Goal: Task Accomplishment & Management: Manage account settings

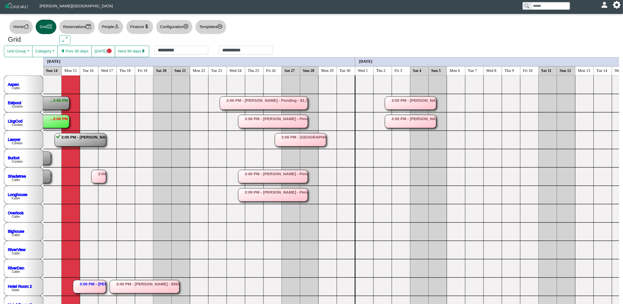
click at [249, 120] on rect at bounding box center [272, 121] width 69 height 13
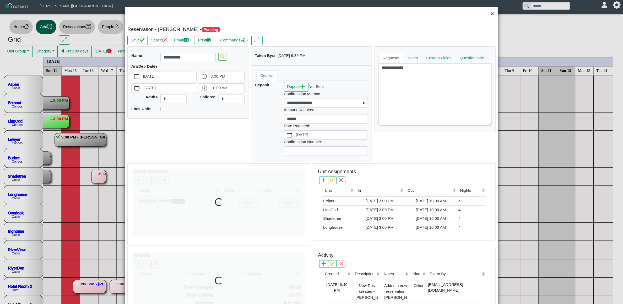
click at [487, 15] on button "×" at bounding box center [492, 14] width 11 height 14
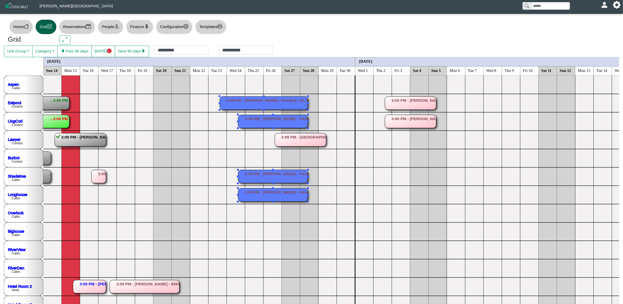
click at [259, 121] on rect at bounding box center [272, 121] width 69 height 13
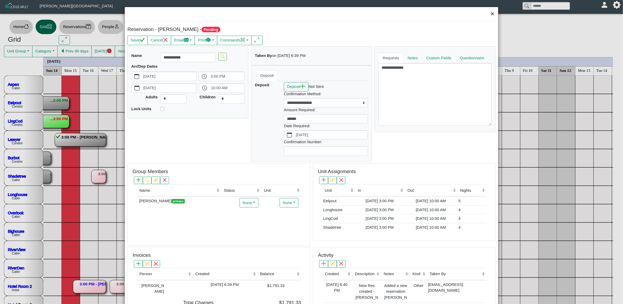
click at [487, 15] on button "×" at bounding box center [492, 14] width 11 height 14
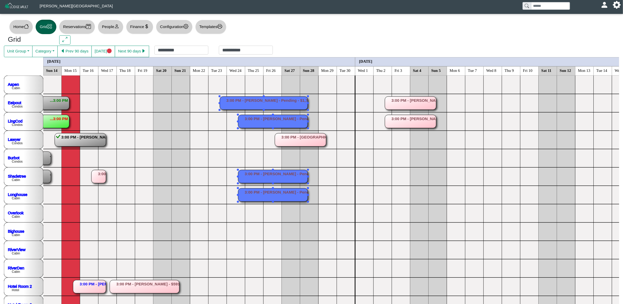
click at [296, 122] on rect at bounding box center [272, 121] width 69 height 13
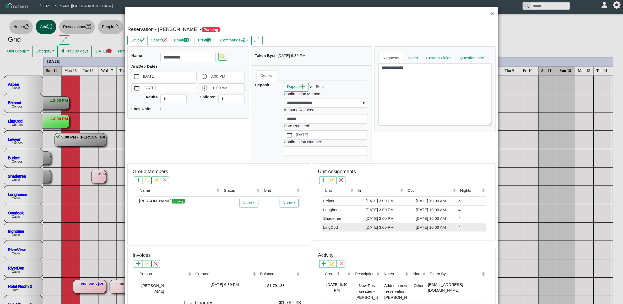
click at [356, 228] on div "[DATE] 3:00 PM" at bounding box center [379, 227] width 47 height 6
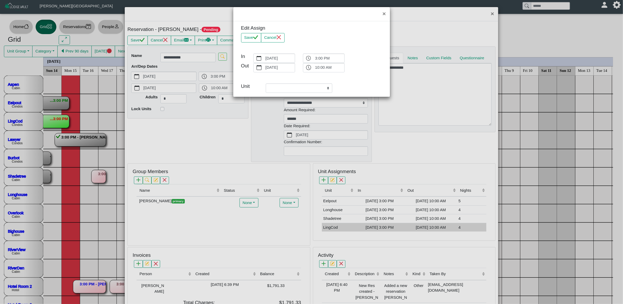
select select "**********"
click at [274, 60] on label "[DATE]" at bounding box center [280, 58] width 30 height 9
click at [265, 60] on button "[DATE]" at bounding box center [259, 58] width 11 height 9
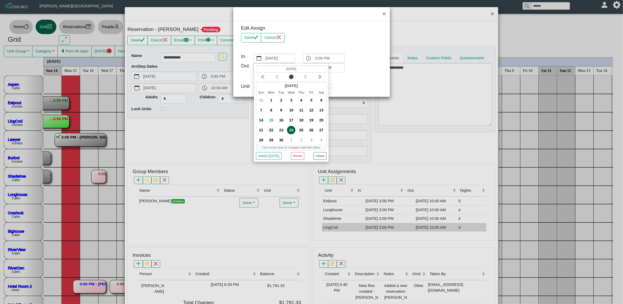
click at [271, 131] on span "22" at bounding box center [271, 130] width 8 height 8
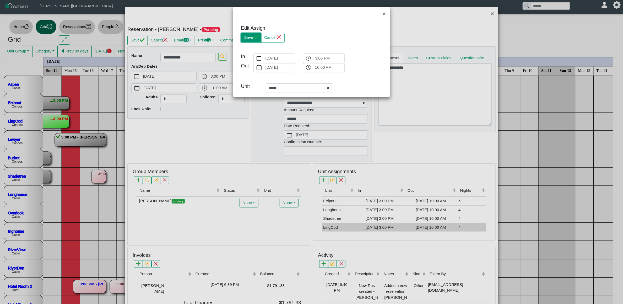
click at [250, 39] on button "Save" at bounding box center [251, 37] width 20 height 9
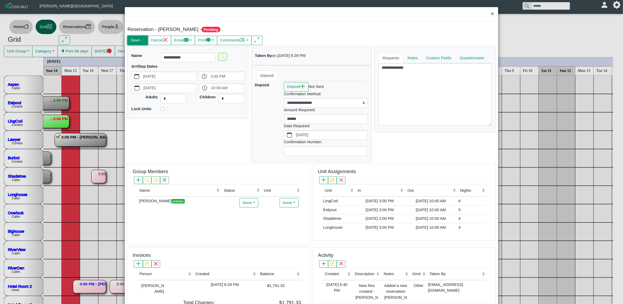
click at [142, 42] on icon "check" at bounding box center [142, 40] width 5 height 4
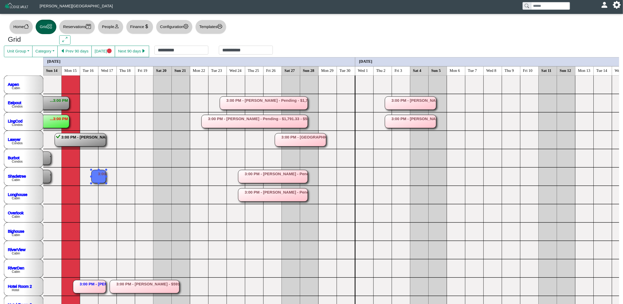
click at [98, 176] on rect at bounding box center [98, 176] width 14 height 13
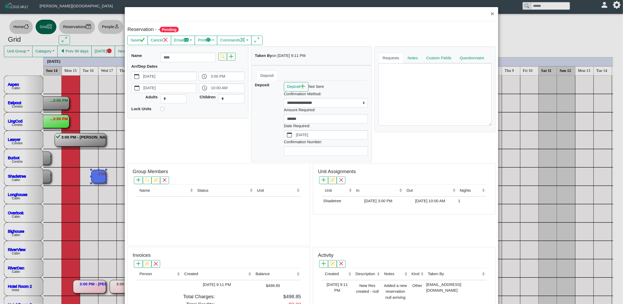
click at [494, 12] on div "× Reservation - - Pending Save Cancel Email Compose New Message Collect Balance…" at bounding box center [311, 152] width 623 height 304
click at [488, 12] on button "×" at bounding box center [492, 14] width 11 height 14
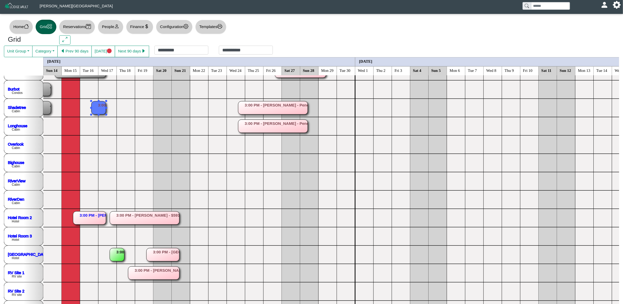
scroll to position [118, 0]
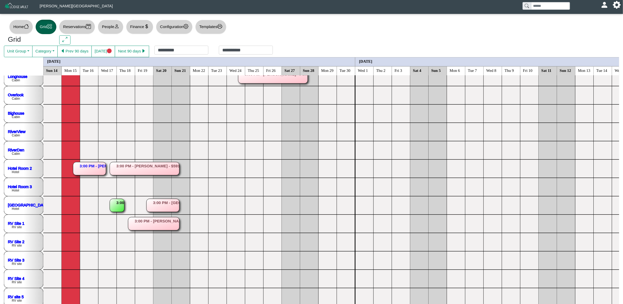
click at [99, 165] on rect at bounding box center [89, 168] width 33 height 13
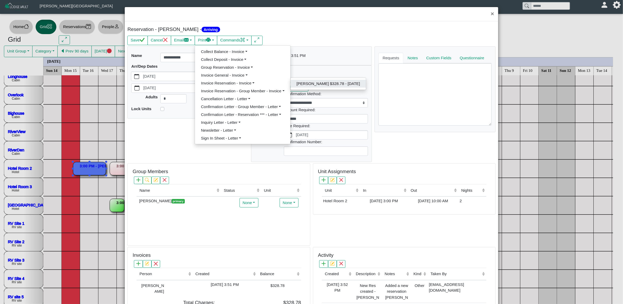
click at [310, 83] on link "[PERSON_NAME] $328.78 - [DATE]" at bounding box center [328, 84] width 75 height 8
select select "*****"
select select "****"
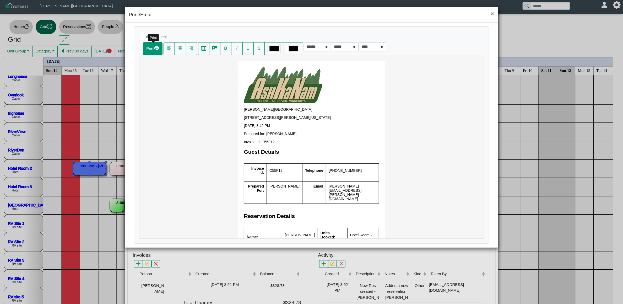
scroll to position [0, 0]
click at [152, 50] on button "Print" at bounding box center [152, 48] width 19 height 13
click at [160, 53] on button "Print" at bounding box center [152, 48] width 19 height 13
select select "*****"
select select "****"
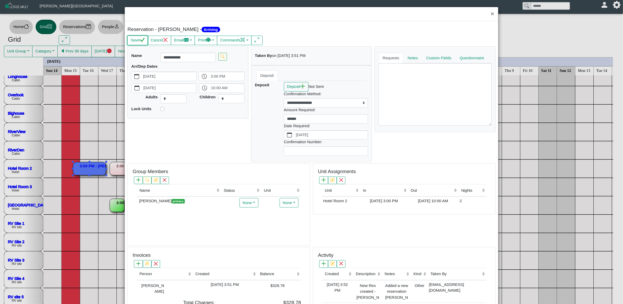
click at [138, 43] on button "Save" at bounding box center [137, 40] width 20 height 9
